Goal: Task Accomplishment & Management: Manage account settings

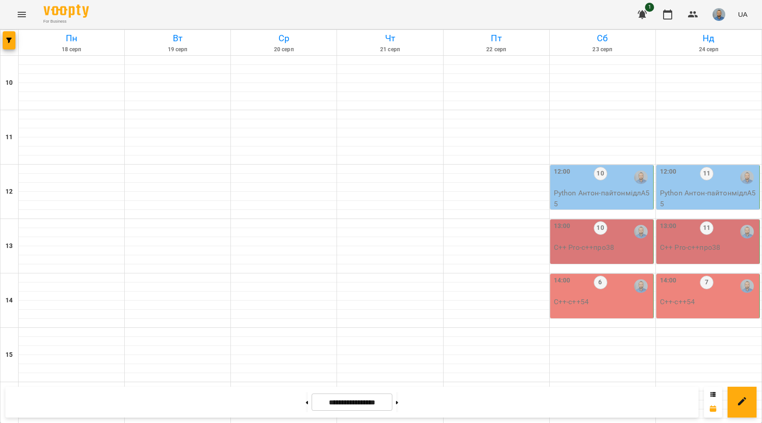
scroll to position [381, 0]
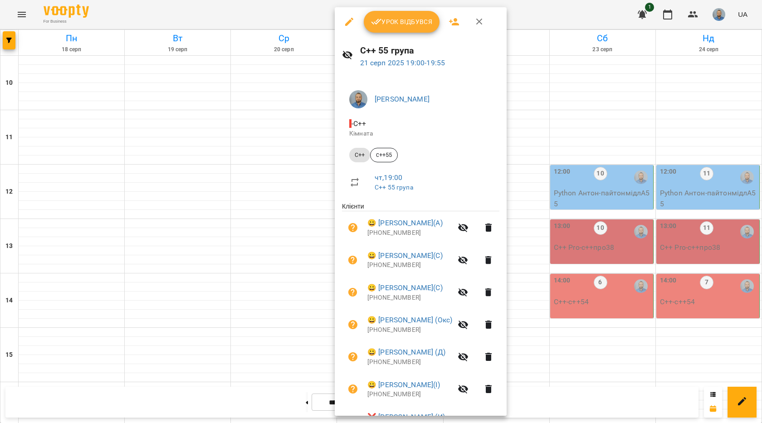
click at [671, 142] on div at bounding box center [381, 211] width 762 height 423
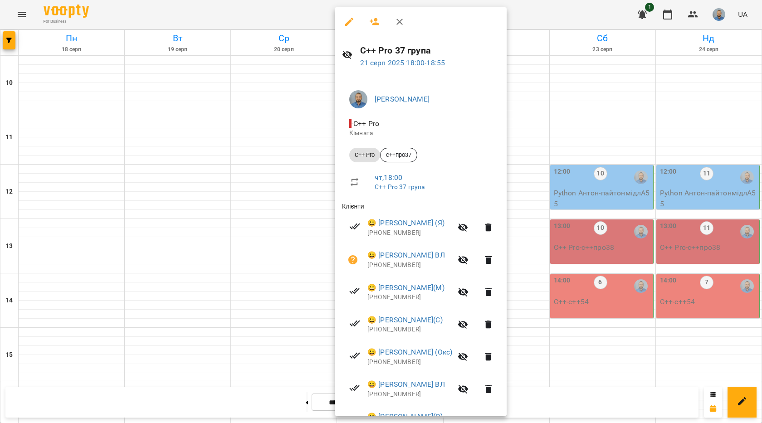
click at [344, 24] on icon "button" at bounding box center [349, 21] width 11 height 11
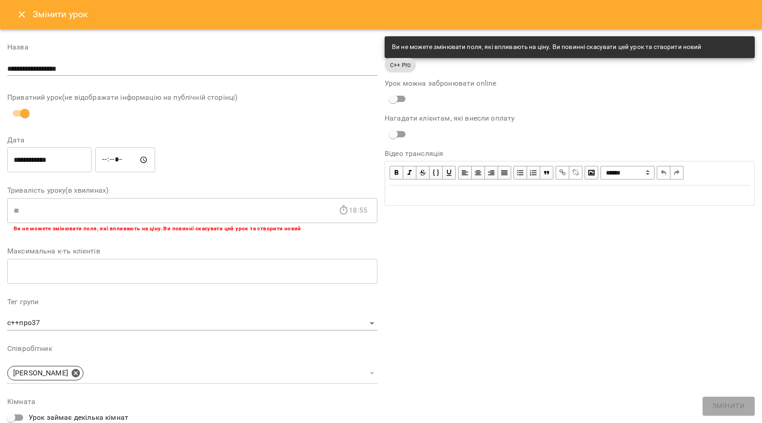
click at [21, 13] on icon "Close" at bounding box center [21, 14] width 11 height 11
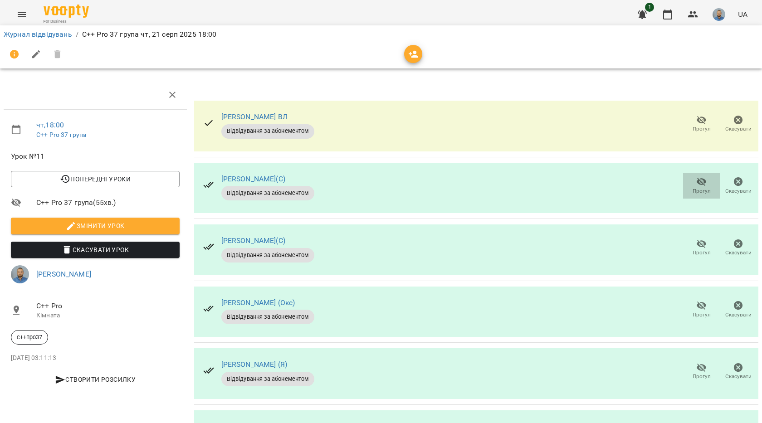
click at [696, 185] on icon "button" at bounding box center [701, 182] width 11 height 11
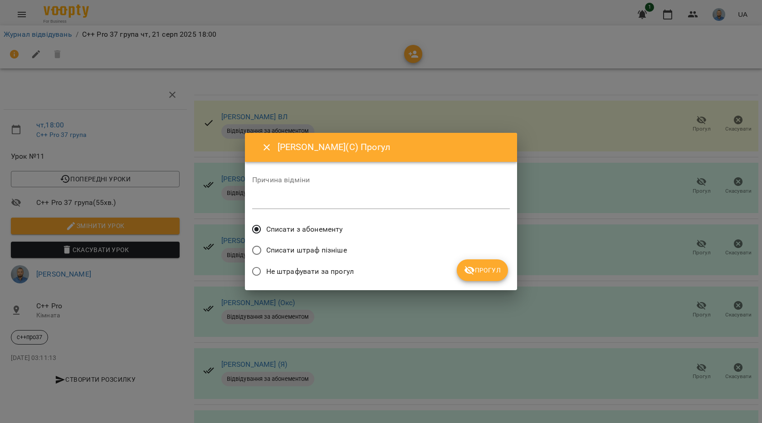
click at [487, 265] on button "Прогул" at bounding box center [482, 271] width 51 height 22
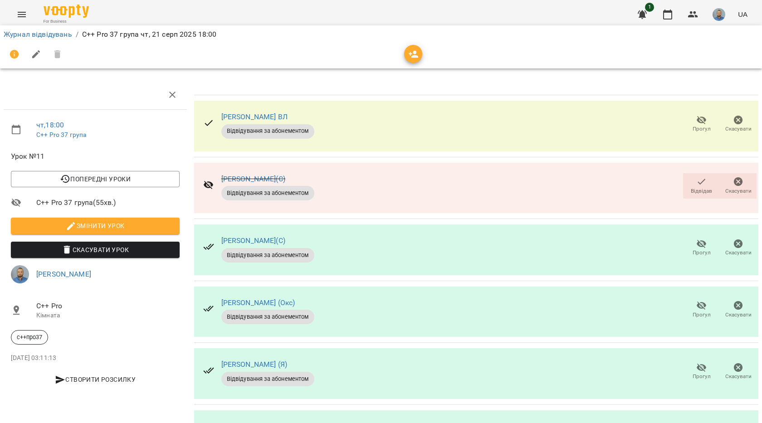
click at [712, 241] on button "Прогул" at bounding box center [701, 247] width 37 height 25
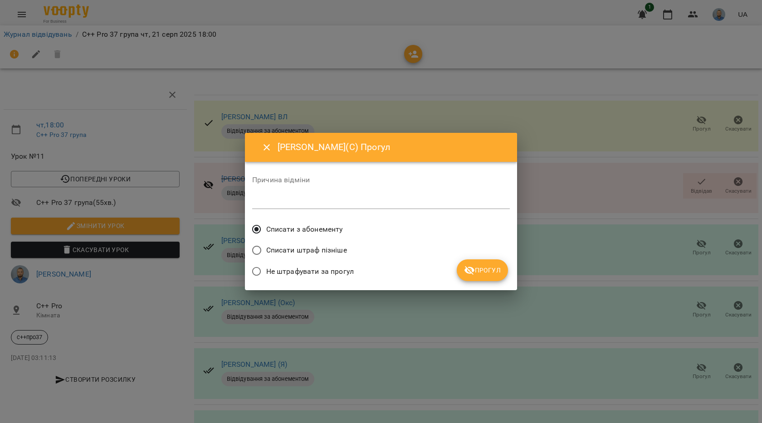
click at [494, 263] on div "Причина відміни * Списати з абонементу Списати штраф пізніше Не штрафувати за п…" at bounding box center [381, 226] width 258 height 114
click at [499, 274] on span "Прогул" at bounding box center [482, 270] width 37 height 11
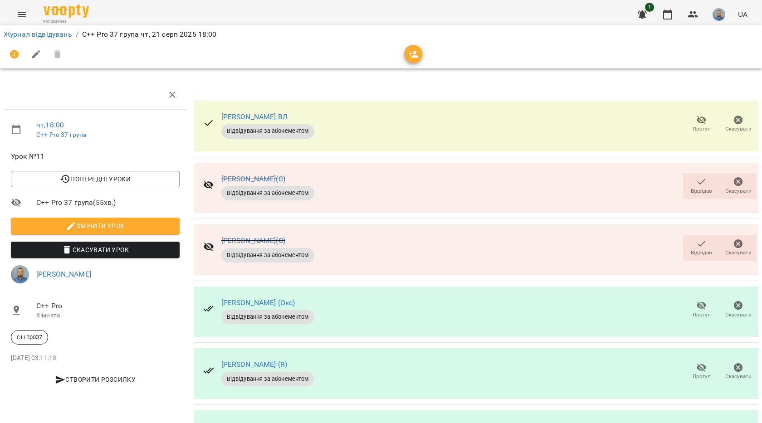
click at [699, 315] on span "Прогул" at bounding box center [702, 315] width 18 height 8
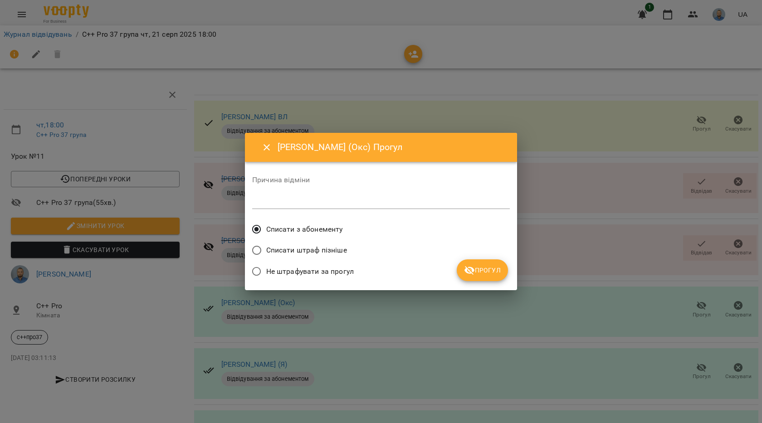
click at [487, 264] on button "Прогул" at bounding box center [482, 271] width 51 height 22
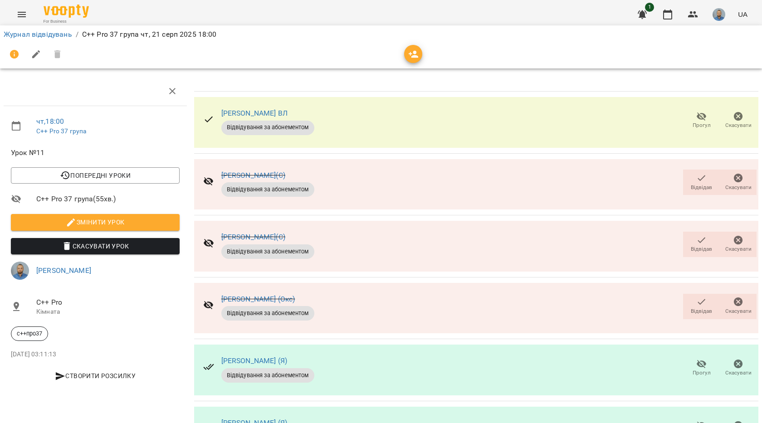
scroll to position [181, 0]
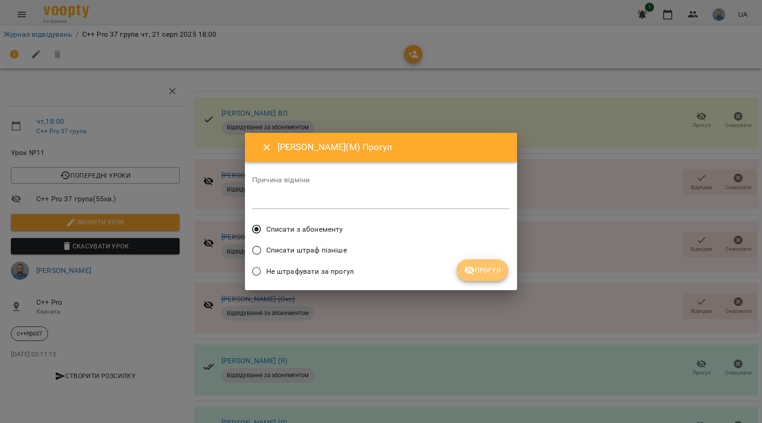
click at [473, 267] on icon "submit" at bounding box center [469, 270] width 11 height 11
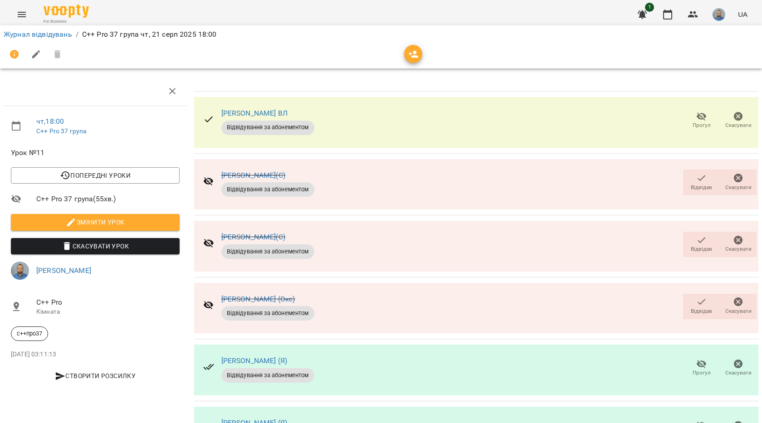
scroll to position [62, 0]
click at [698, 237] on icon "button" at bounding box center [702, 240] width 8 height 6
